Goal: Task Accomplishment & Management: Use online tool/utility

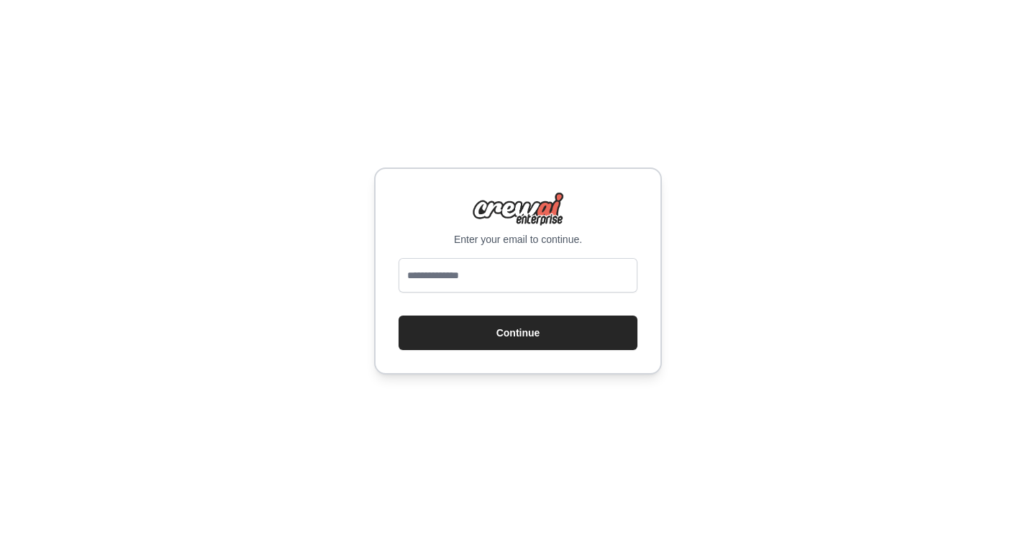
type input "**********"
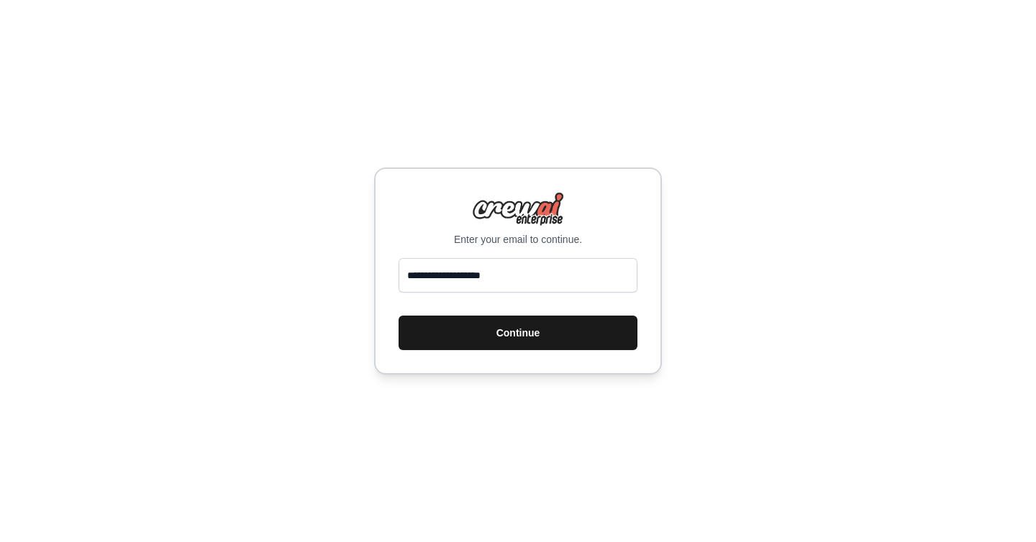
click at [501, 335] on button "Continue" at bounding box center [517, 333] width 239 height 35
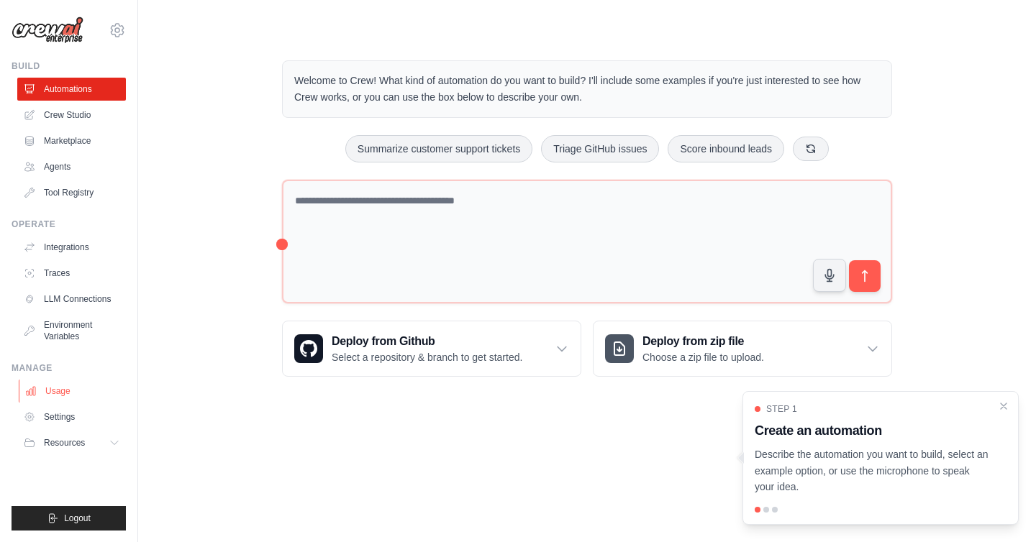
click at [65, 396] on link "Usage" at bounding box center [73, 391] width 109 height 23
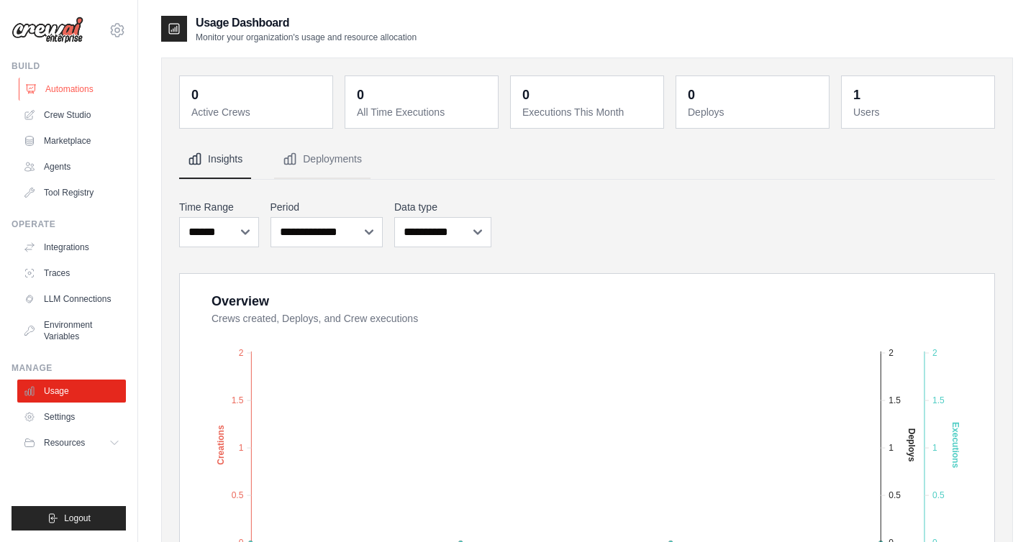
click at [72, 83] on link "Automations" at bounding box center [73, 89] width 109 height 23
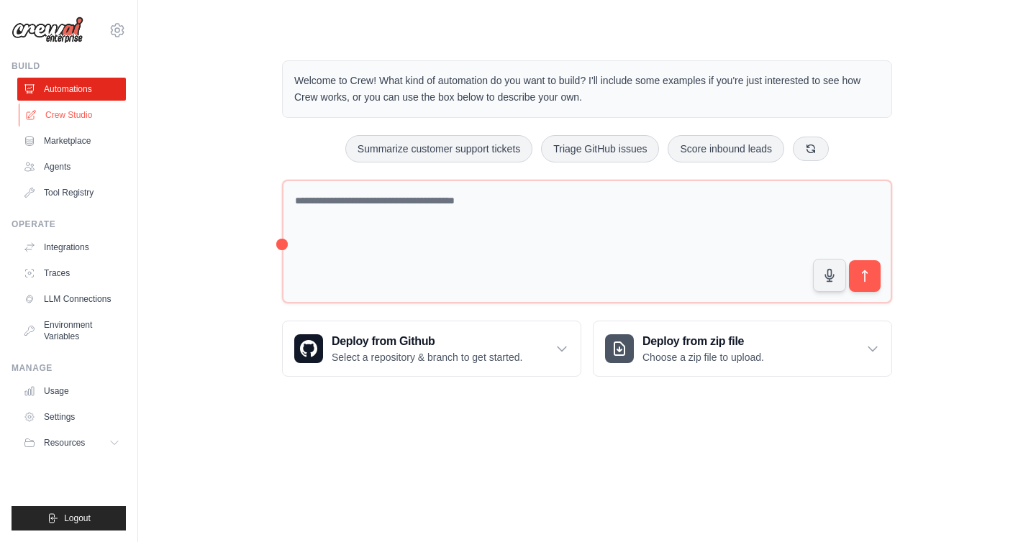
click at [73, 117] on link "Crew Studio" at bounding box center [73, 115] width 109 height 23
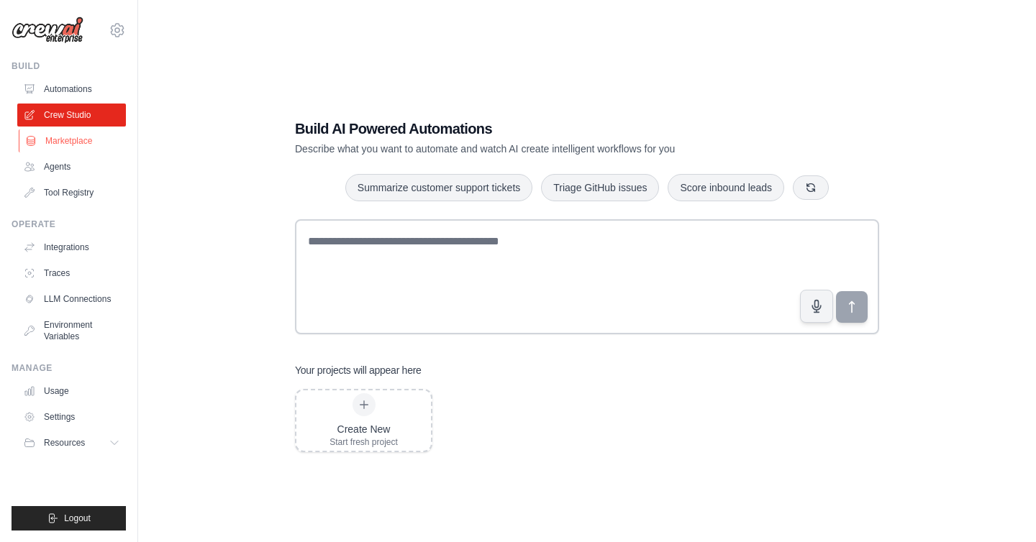
click at [60, 145] on link "Marketplace" at bounding box center [73, 140] width 109 height 23
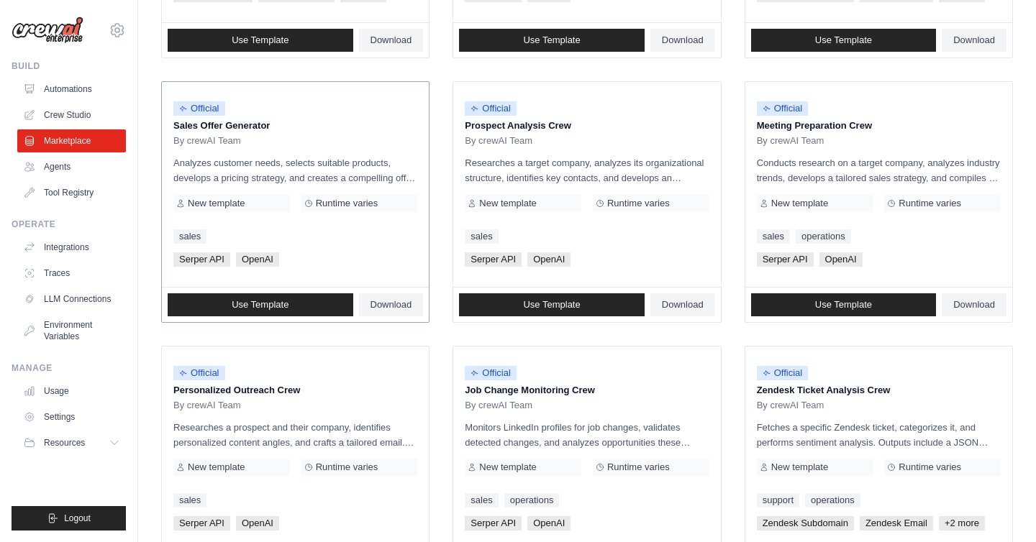
scroll to position [379, 0]
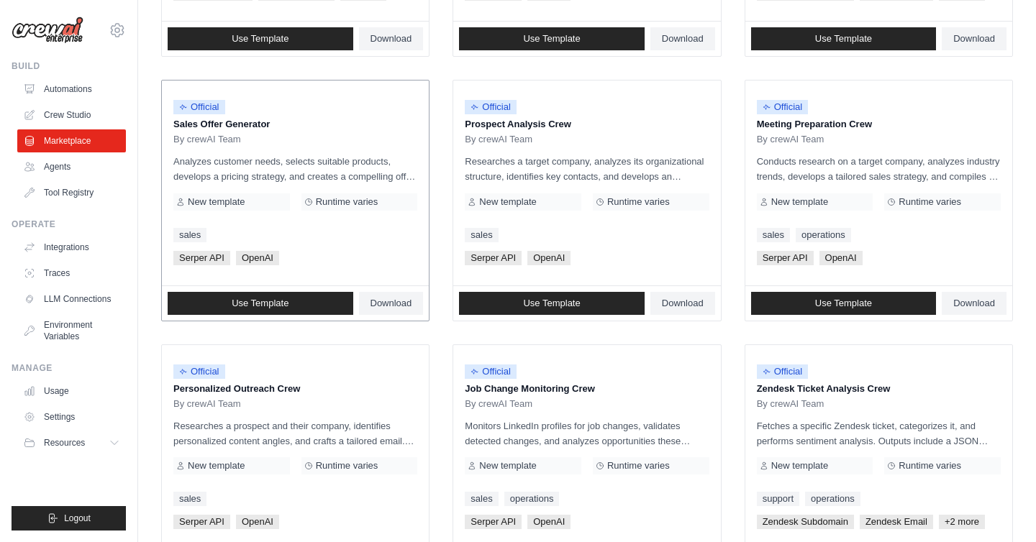
click at [240, 125] on p "Sales Offer Generator" at bounding box center [295, 124] width 244 height 14
click at [245, 301] on span "Use Template" at bounding box center [260, 304] width 57 height 12
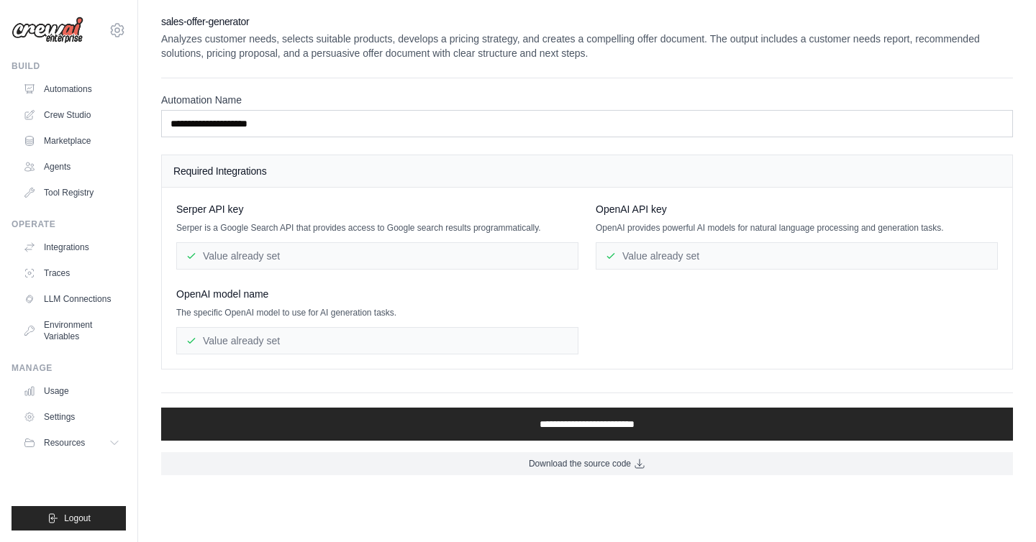
click at [270, 255] on div "Value already set" at bounding box center [377, 255] width 402 height 27
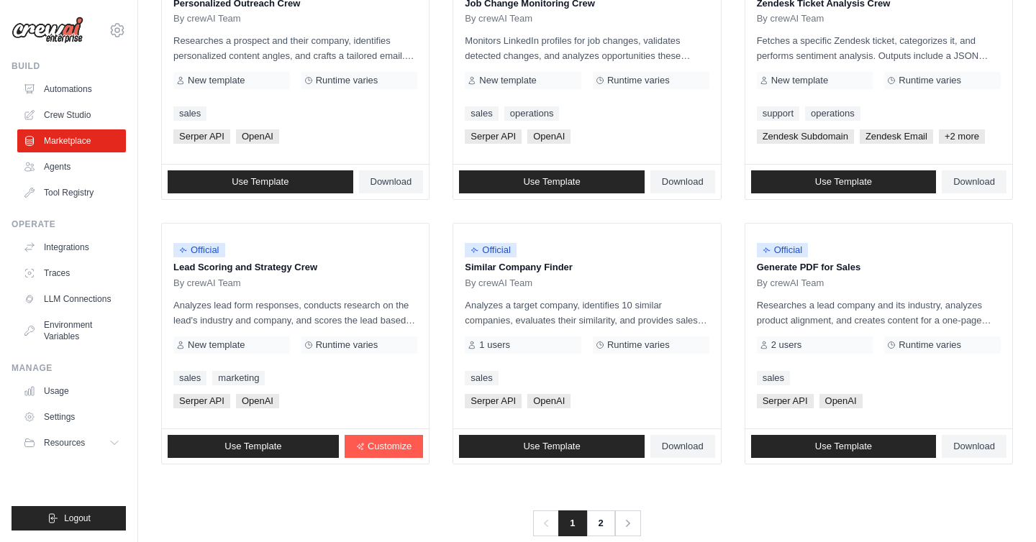
scroll to position [791, 0]
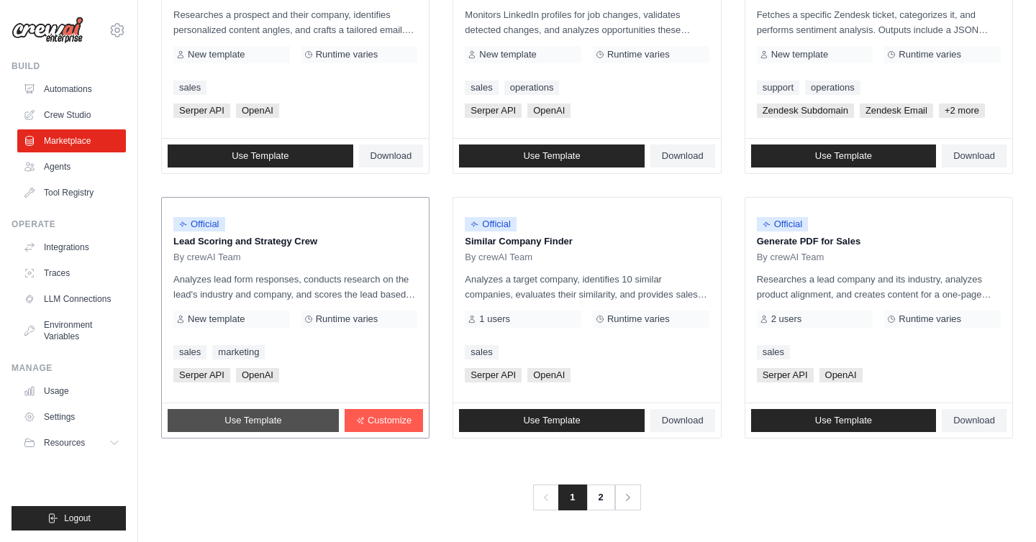
click at [280, 418] on span "Use Template" at bounding box center [252, 421] width 57 height 12
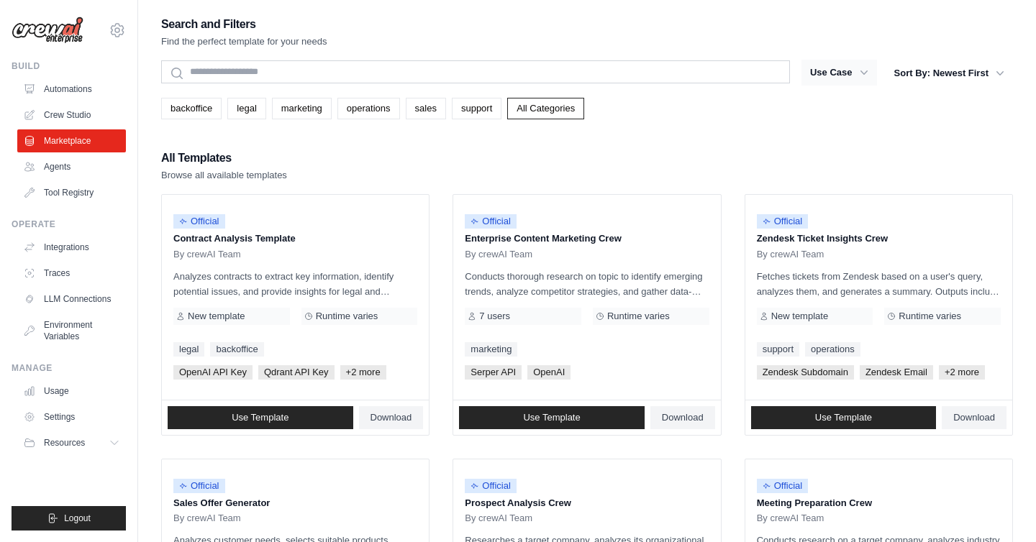
click at [858, 76] on icon "button" at bounding box center [864, 72] width 14 height 14
click at [63, 176] on link "Agents" at bounding box center [73, 166] width 109 height 23
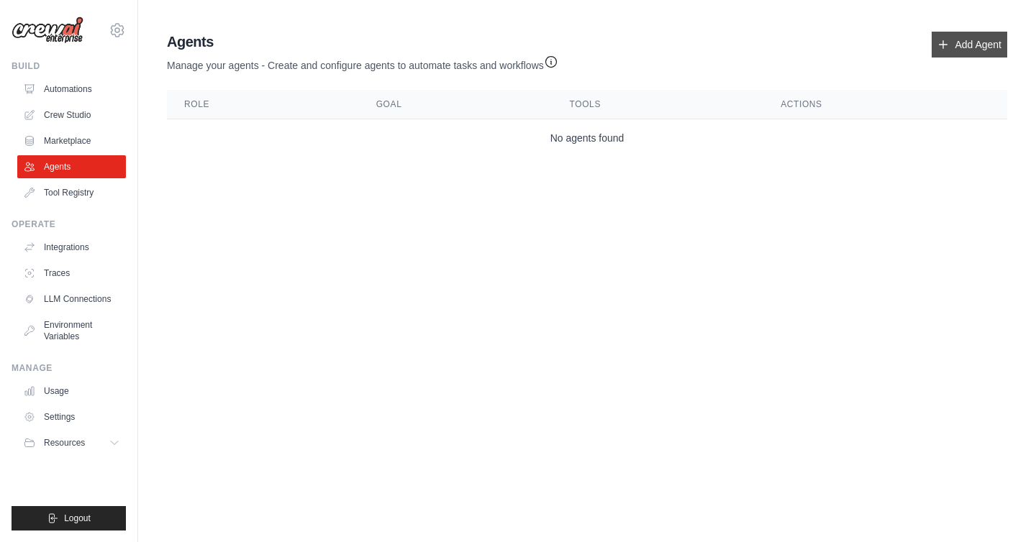
click at [987, 47] on link "Add Agent" at bounding box center [970, 45] width 76 height 26
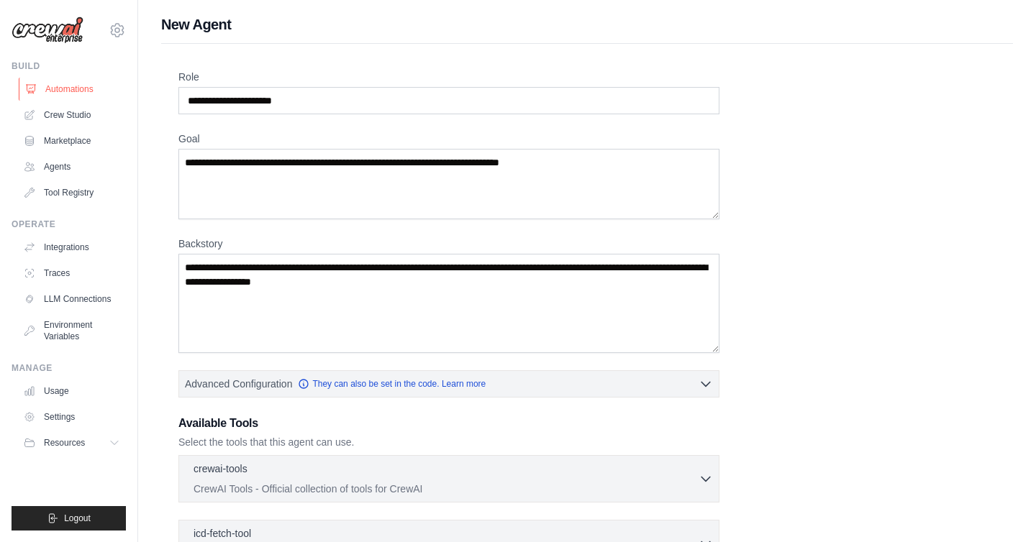
click at [58, 90] on link "Automations" at bounding box center [73, 89] width 109 height 23
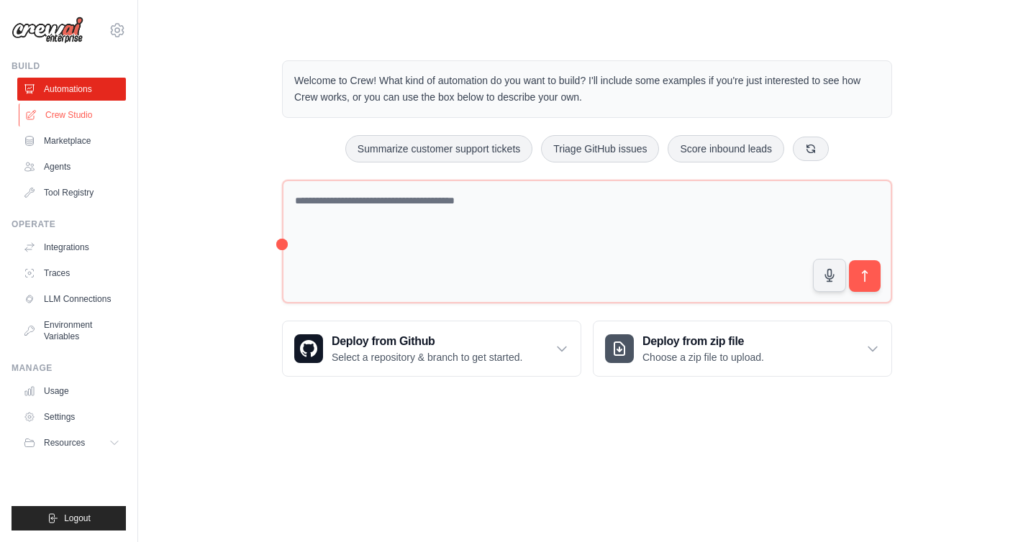
click at [53, 119] on link "Crew Studio" at bounding box center [73, 115] width 109 height 23
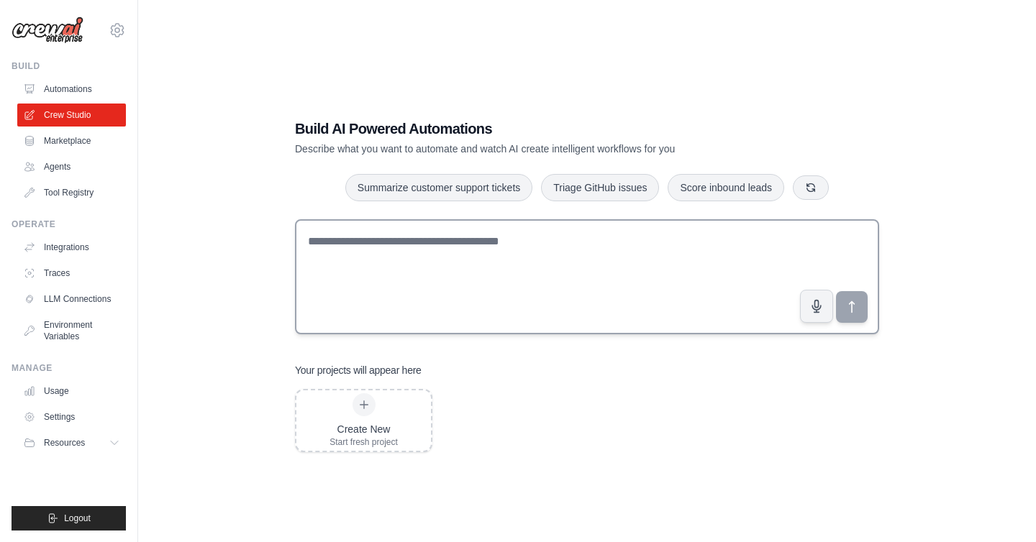
scroll to position [29, 0]
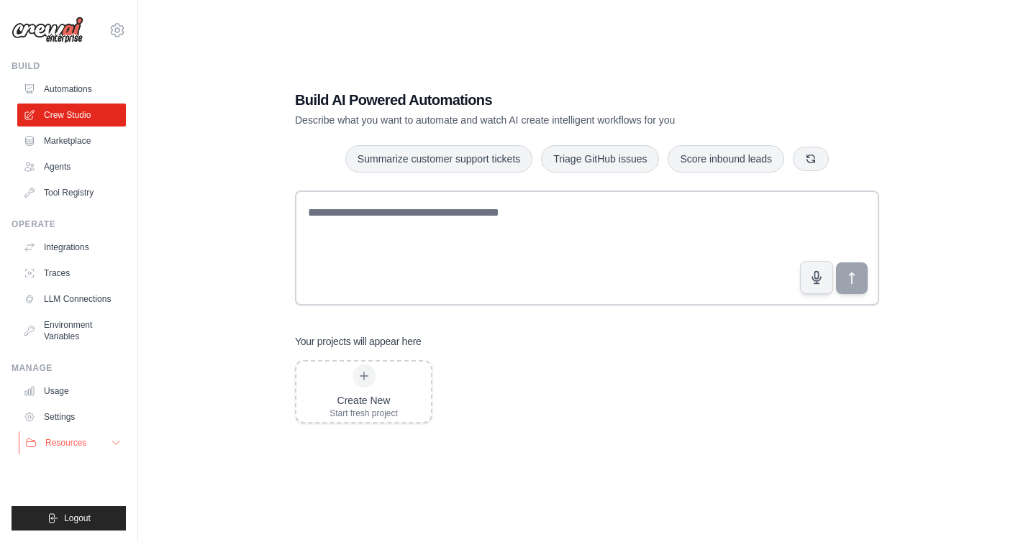
click at [106, 445] on button "Resources" at bounding box center [73, 443] width 109 height 23
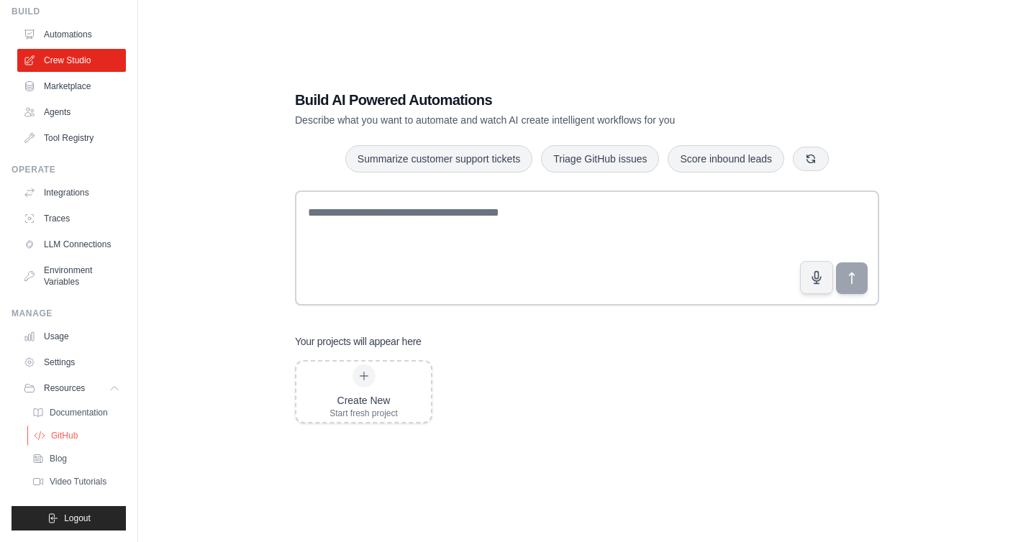
scroll to position [0, 0]
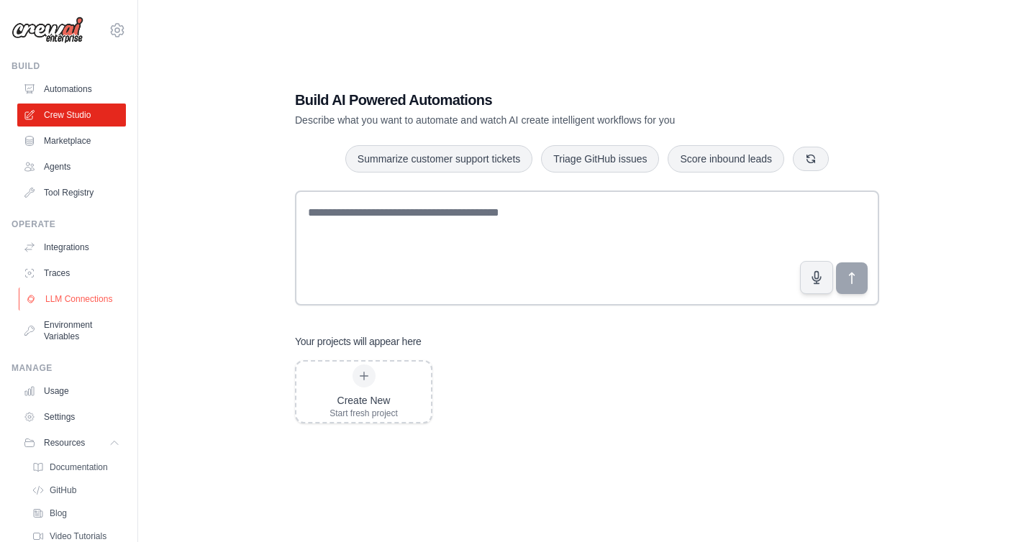
click at [101, 295] on link "LLM Connections" at bounding box center [73, 299] width 109 height 23
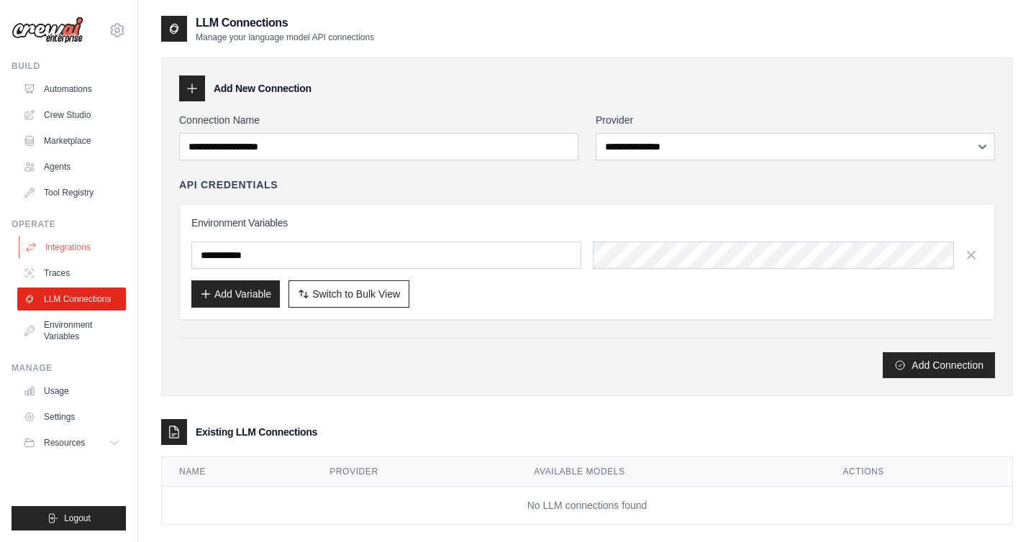
click at [91, 245] on link "Integrations" at bounding box center [73, 247] width 109 height 23
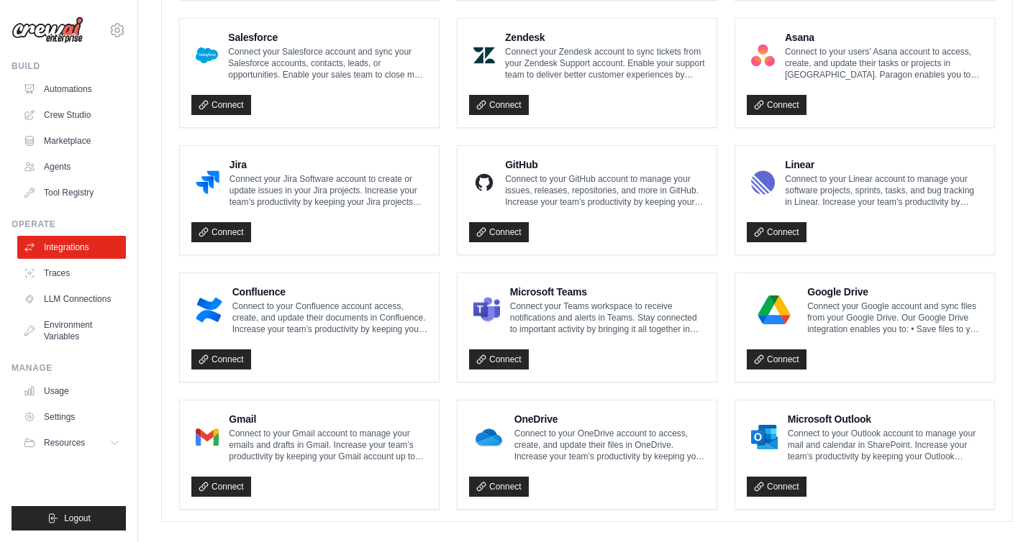
scroll to position [808, 0]
